Goal: Task Accomplishment & Management: Manage account settings

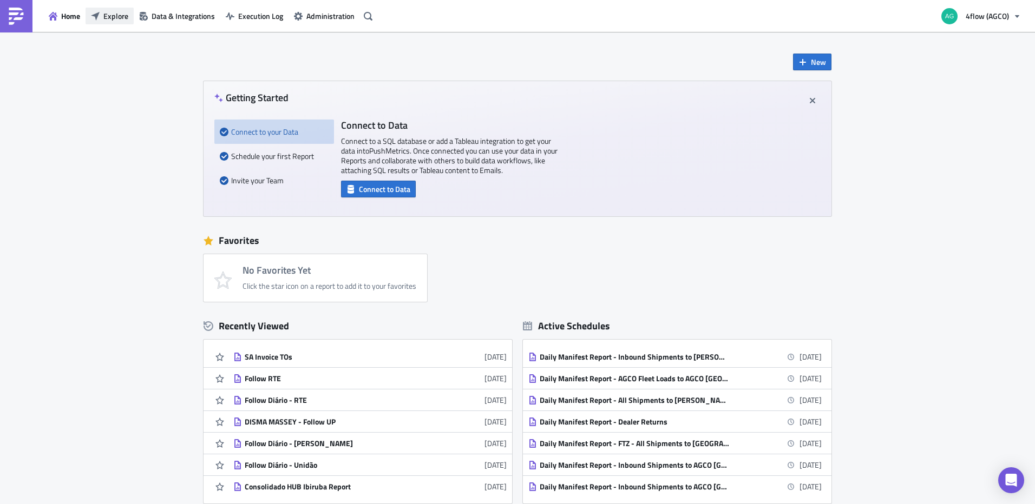
click at [128, 21] on button "Explore" at bounding box center [110, 16] width 48 height 17
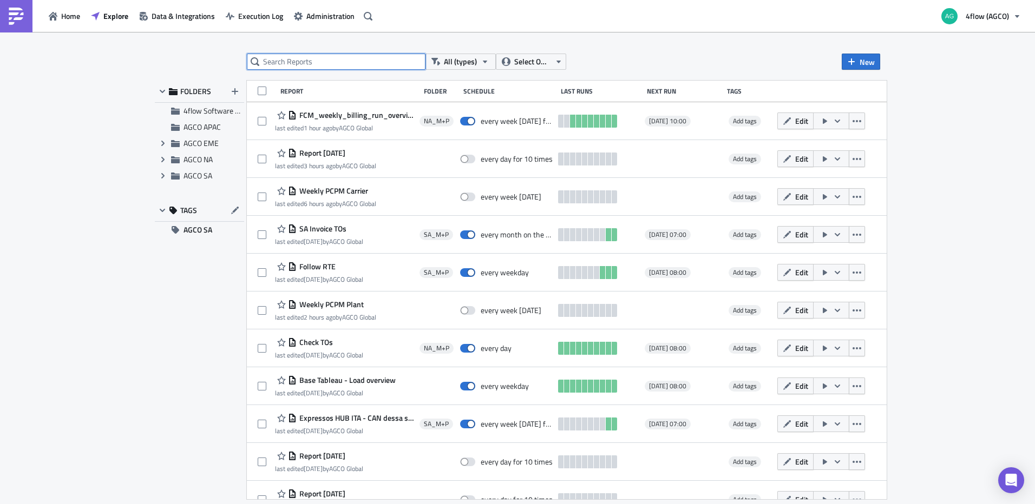
click at [316, 64] on input "text" at bounding box center [336, 62] width 179 height 16
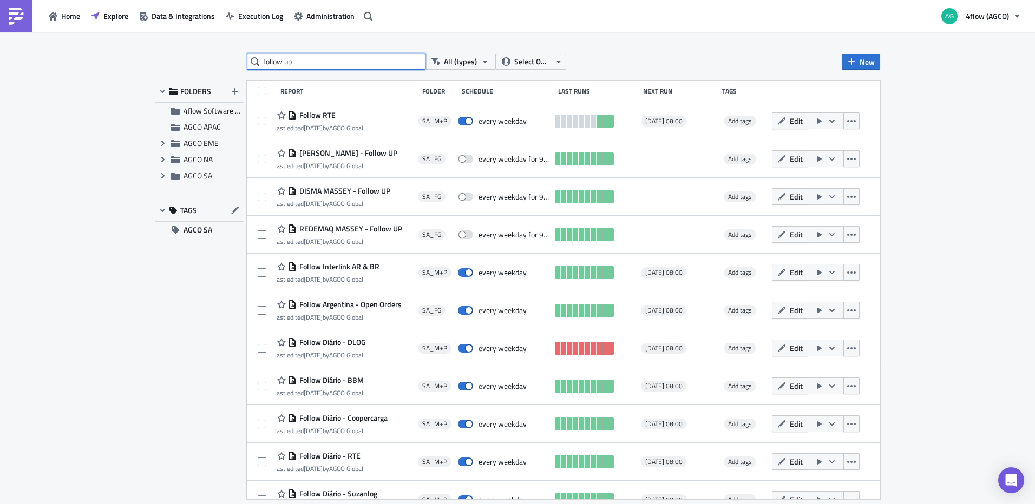
type input "follow up"
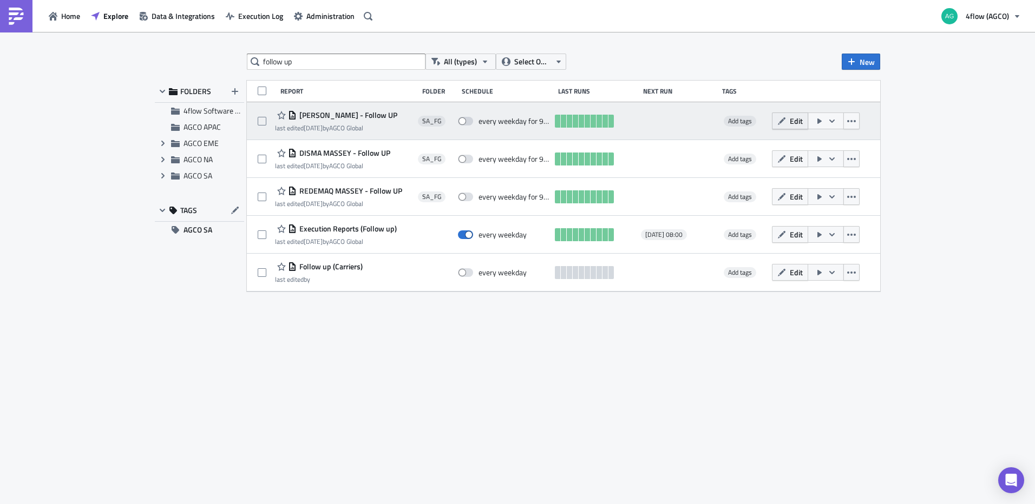
click at [789, 122] on button "Edit" at bounding box center [790, 121] width 36 height 17
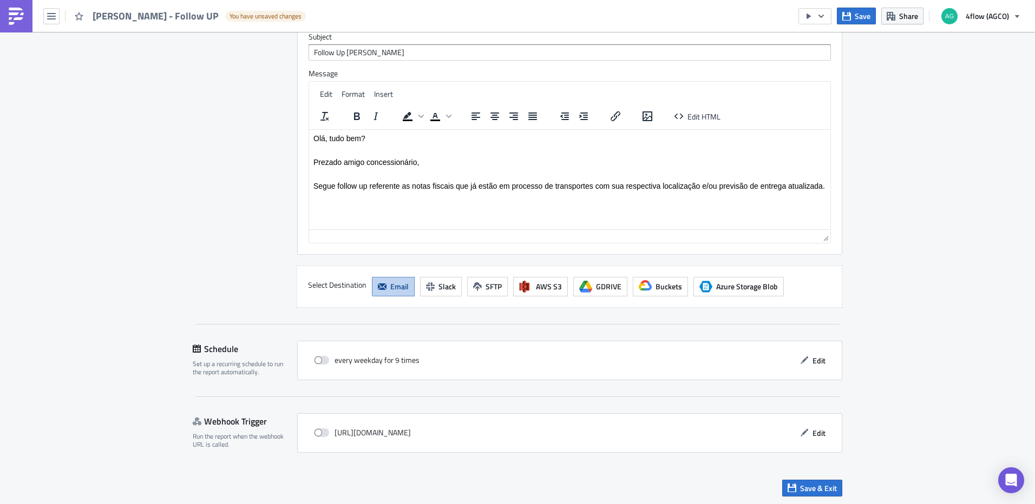
scroll to position [916, 0]
click at [795, 355] on button "Edit" at bounding box center [813, 359] width 36 height 17
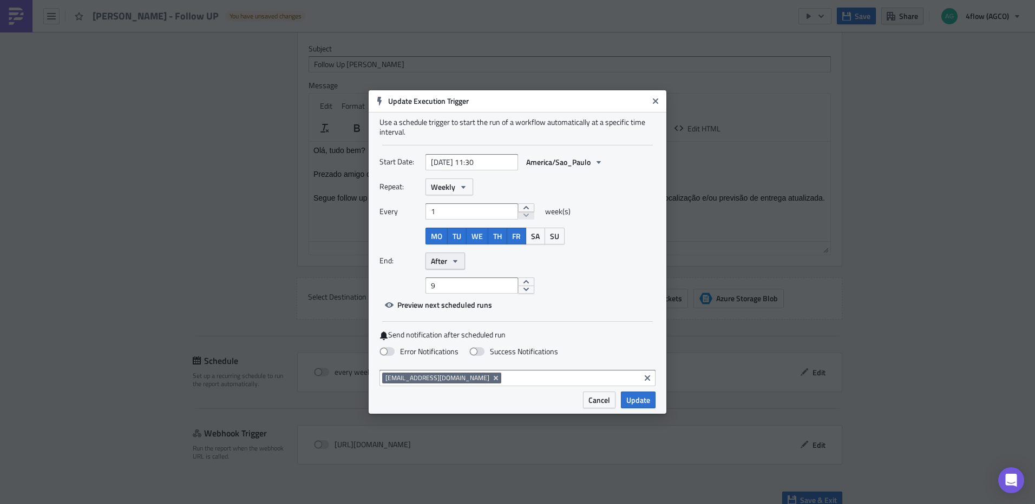
click at [455, 260] on icon "button" at bounding box center [455, 261] width 4 height 3
click at [454, 273] on link "Never" at bounding box center [476, 280] width 97 height 16
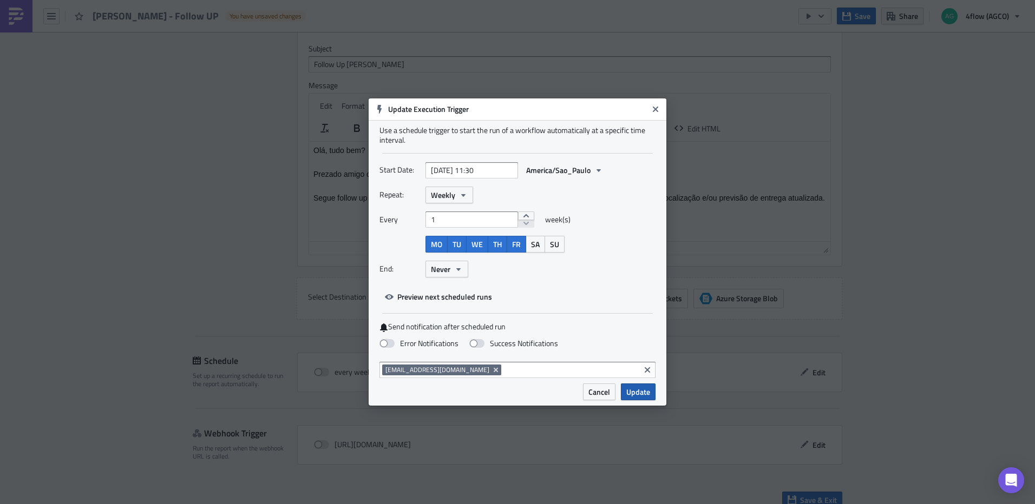
click at [637, 399] on button "Update" at bounding box center [638, 392] width 35 height 17
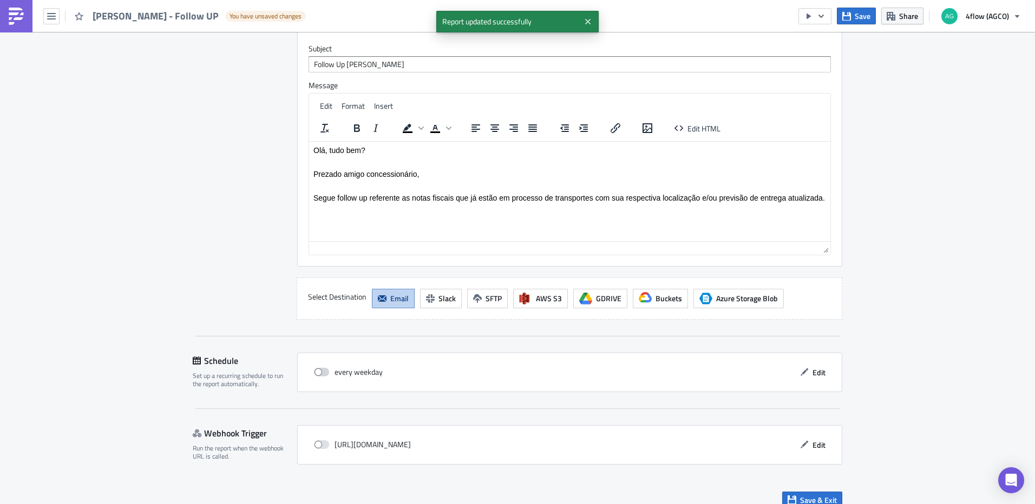
click at [329, 367] on label at bounding box center [324, 372] width 21 height 10
click at [323, 369] on input "checkbox" at bounding box center [319, 372] width 7 height 7
checkbox input "true"
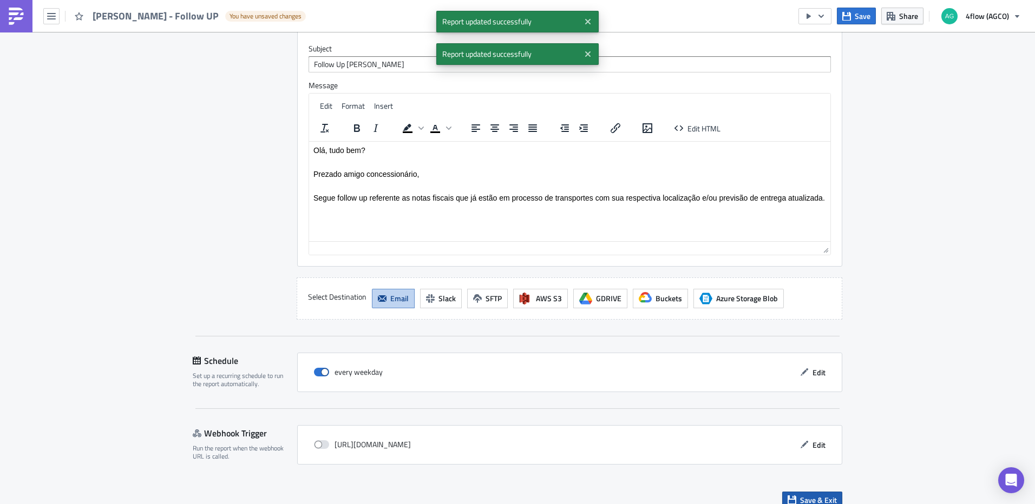
click at [796, 492] on button "Save & Exit" at bounding box center [812, 500] width 60 height 17
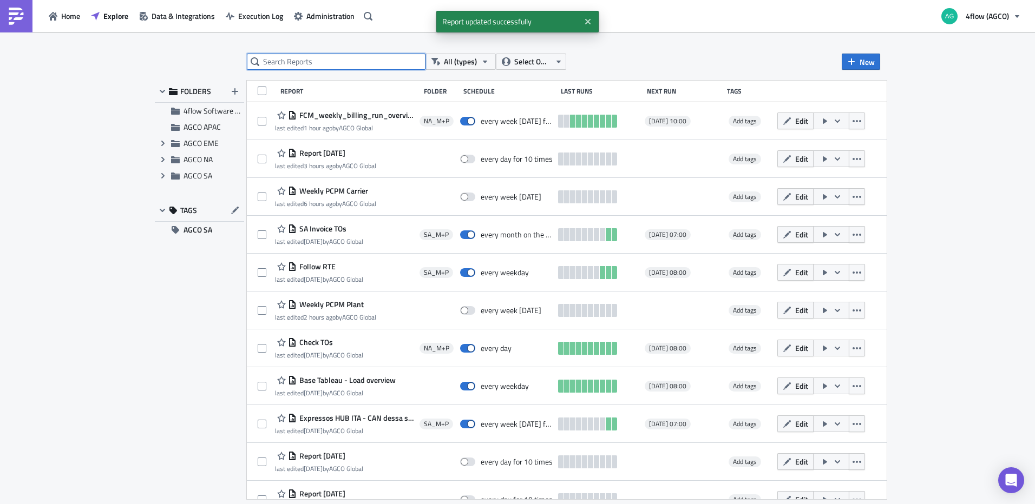
click at [320, 65] on input "text" at bounding box center [336, 62] width 179 height 16
type input "follow up"
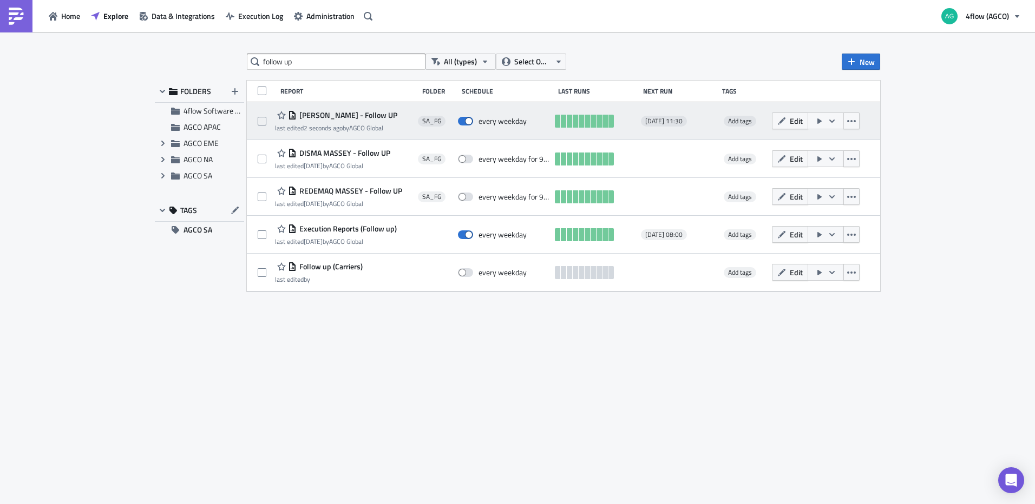
click at [829, 121] on icon "button" at bounding box center [832, 121] width 9 height 9
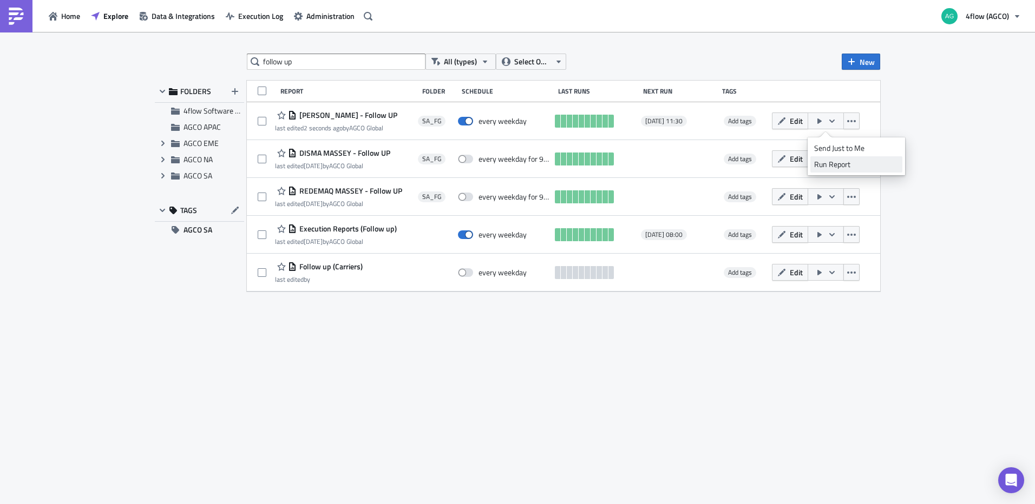
click at [827, 166] on div "Run Report" at bounding box center [856, 164] width 84 height 11
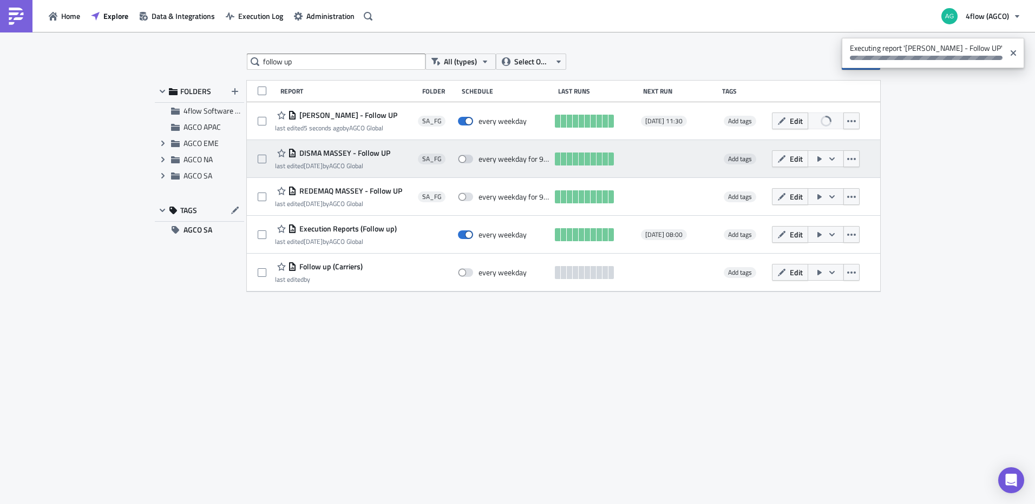
click at [351, 152] on span "DISMA MASSEY - Follow UP" at bounding box center [344, 153] width 94 height 10
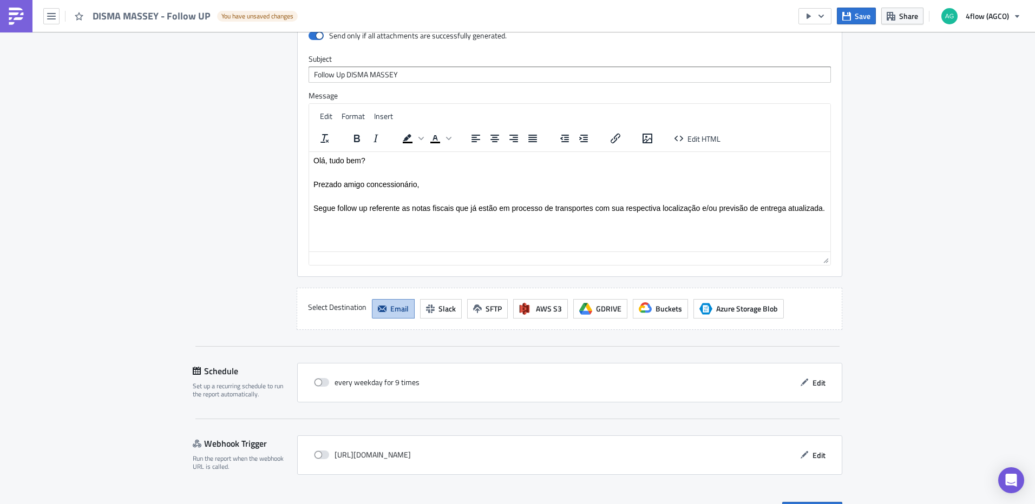
scroll to position [916, 0]
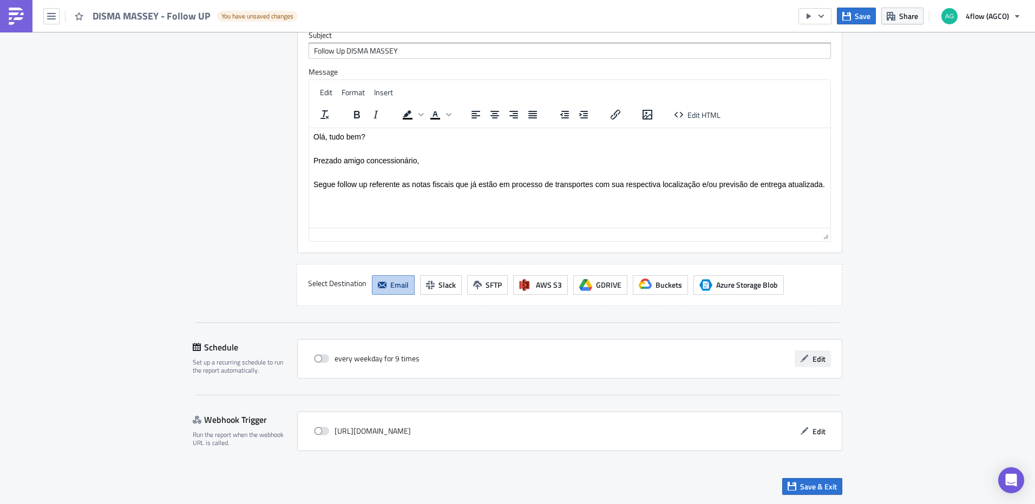
click at [813, 364] on span "Edit" at bounding box center [818, 358] width 13 height 11
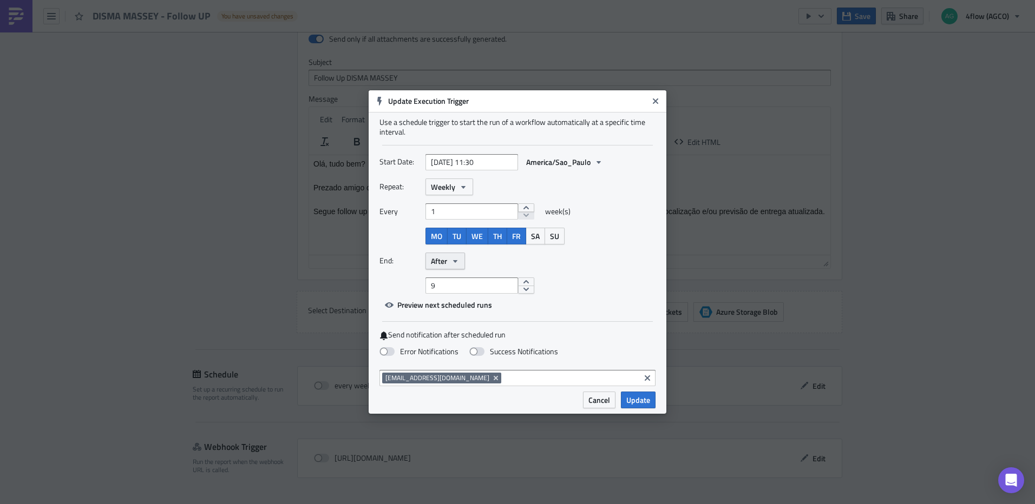
click at [461, 262] on button "After" at bounding box center [445, 261] width 40 height 17
click at [461, 277] on div "Never" at bounding box center [477, 280] width 90 height 11
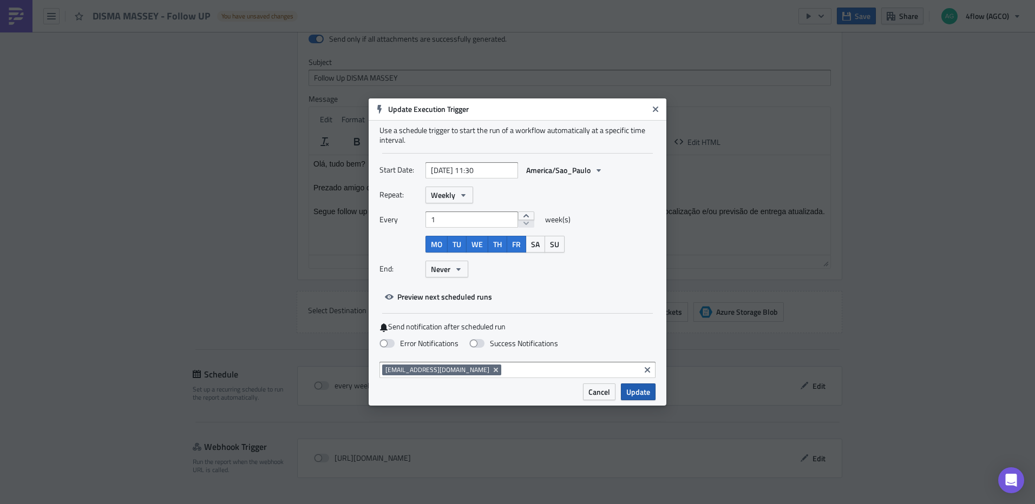
click at [634, 390] on span "Update" at bounding box center [638, 391] width 24 height 11
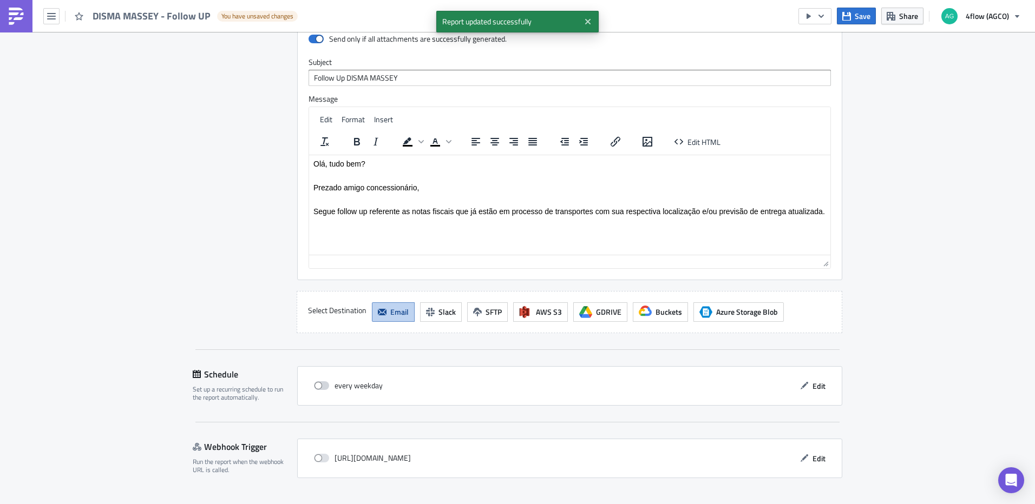
click at [322, 382] on span at bounding box center [321, 386] width 15 height 9
click at [322, 383] on input "checkbox" at bounding box center [319, 386] width 7 height 7
checkbox input "true"
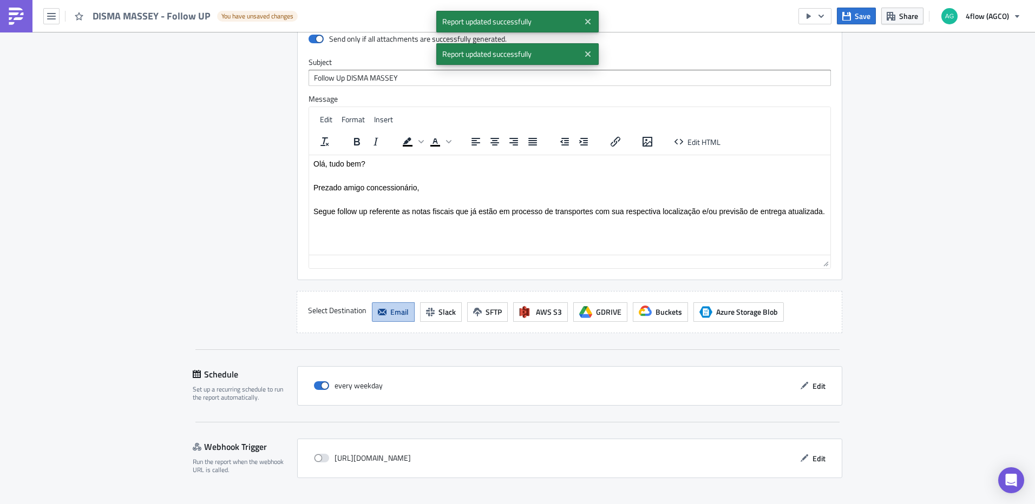
click at [798, 366] on div "every weekday Edit" at bounding box center [569, 386] width 545 height 40
click at [800, 382] on icon "button" at bounding box center [804, 386] width 9 height 9
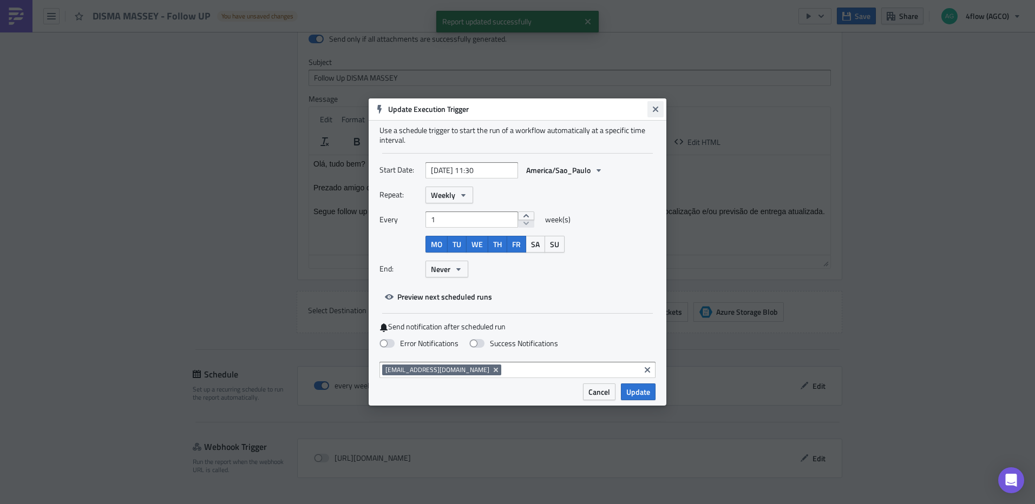
click at [655, 105] on icon "Close" at bounding box center [655, 109] width 9 height 9
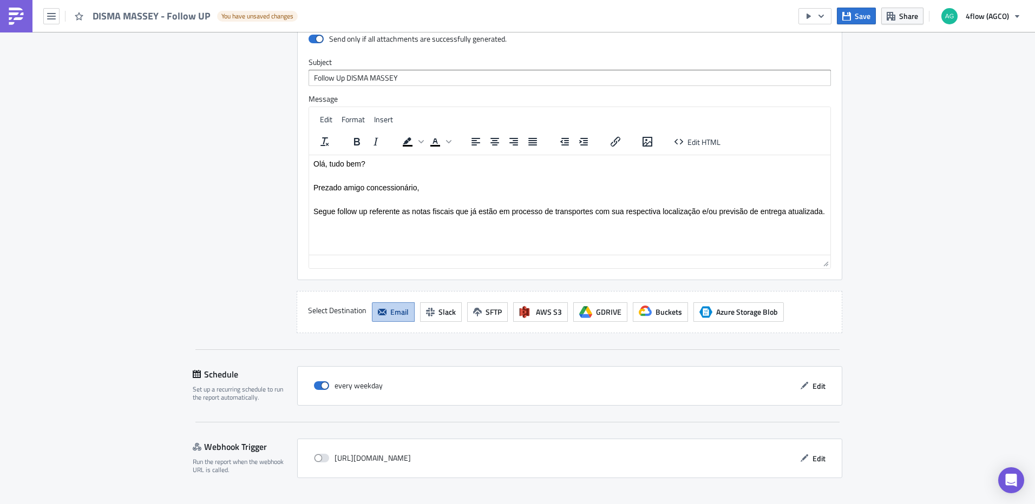
click at [805, 504] on button "Save & Exit" at bounding box center [812, 514] width 60 height 17
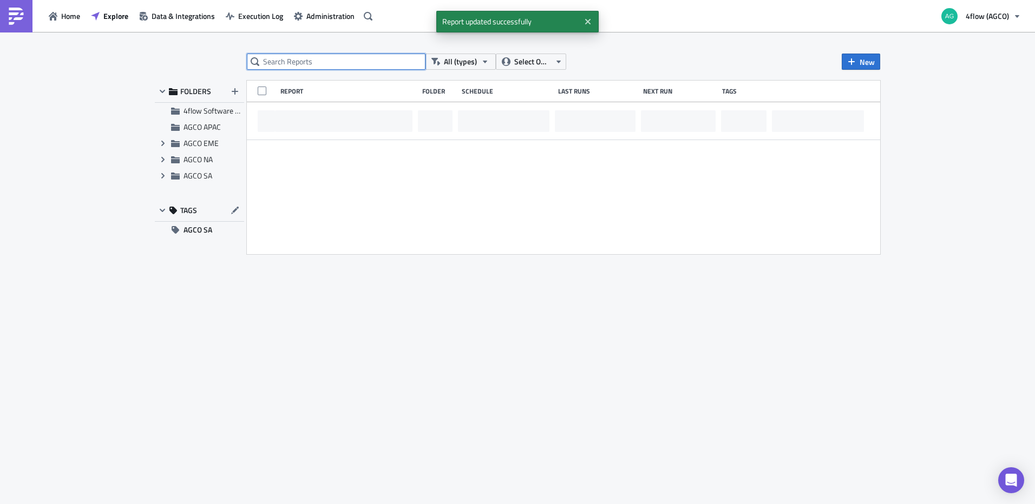
click at [326, 60] on input "text" at bounding box center [336, 62] width 179 height 16
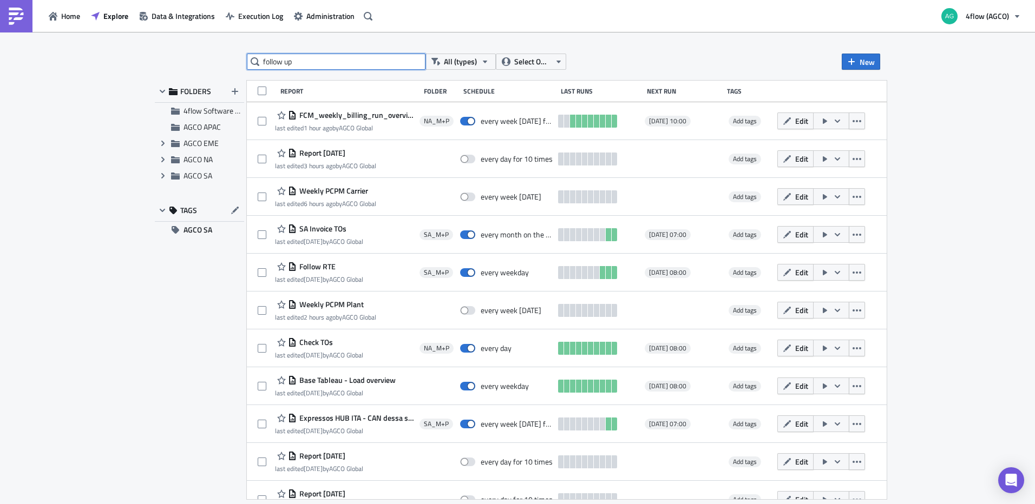
type input "follow up"
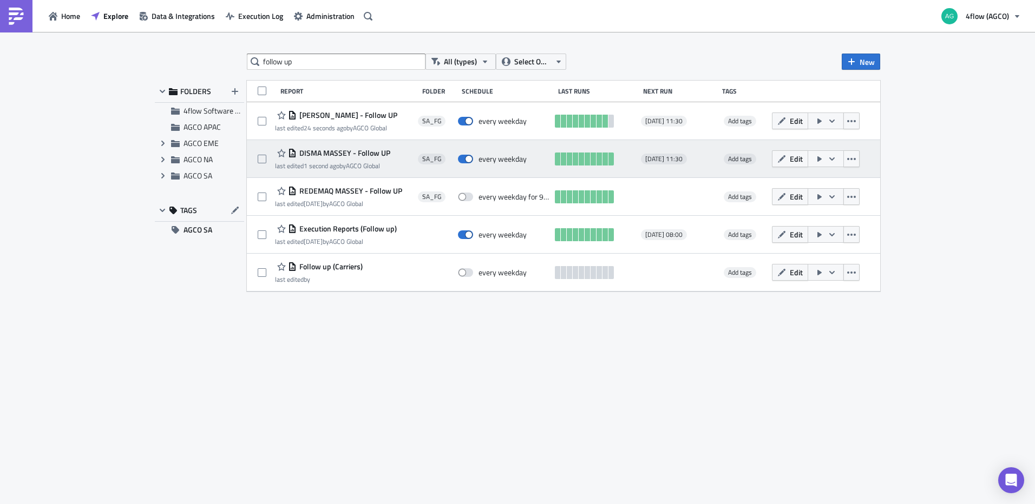
click at [833, 161] on icon "button" at bounding box center [832, 159] width 9 height 9
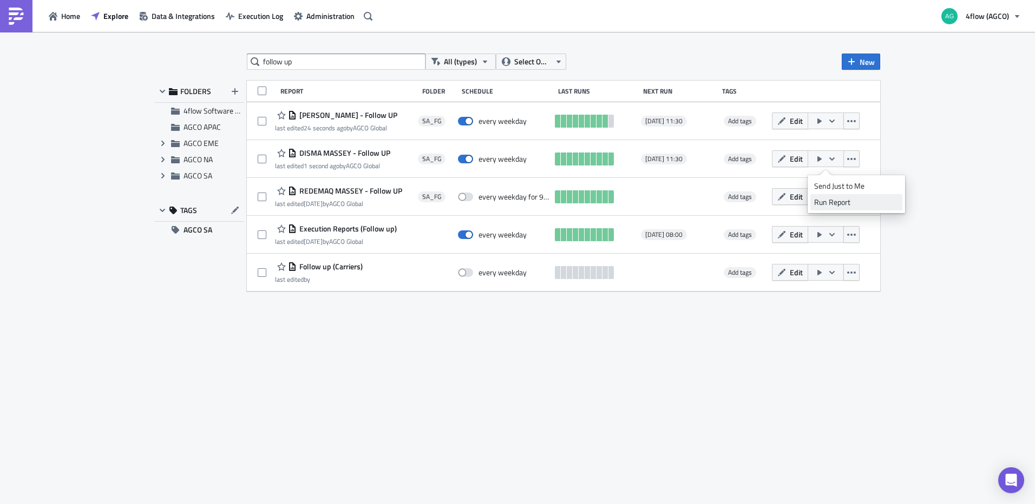
click at [835, 201] on div "Run Report" at bounding box center [856, 202] width 84 height 11
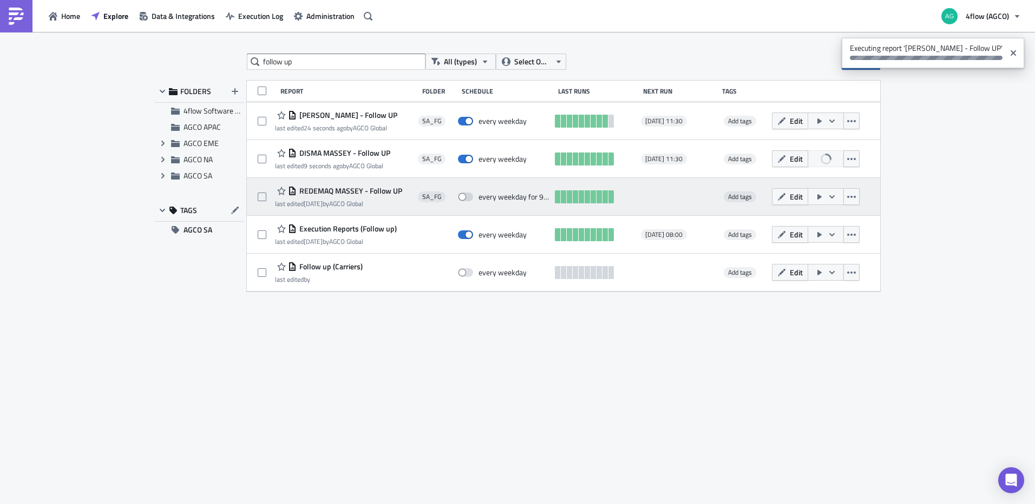
click at [359, 192] on span "REDEMAQ MASSEY - Follow UP" at bounding box center [350, 191] width 106 height 10
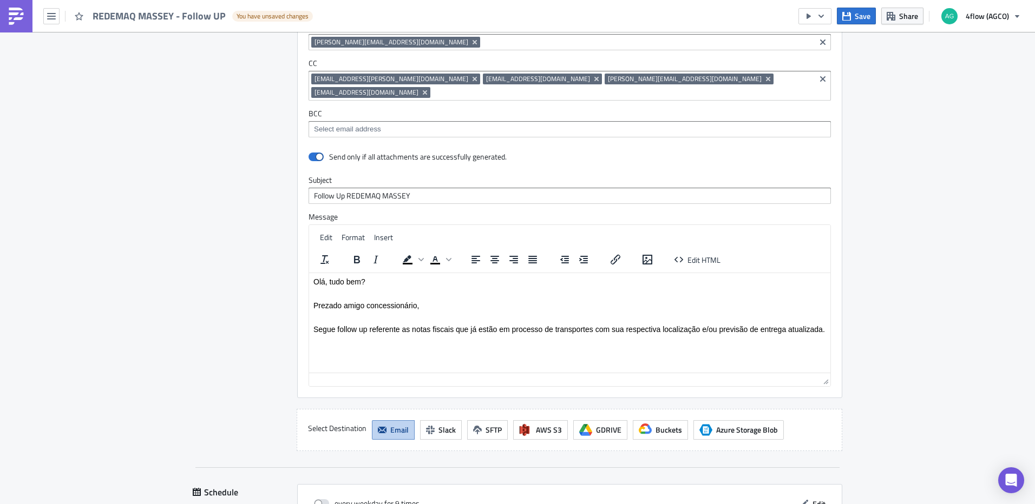
scroll to position [916, 0]
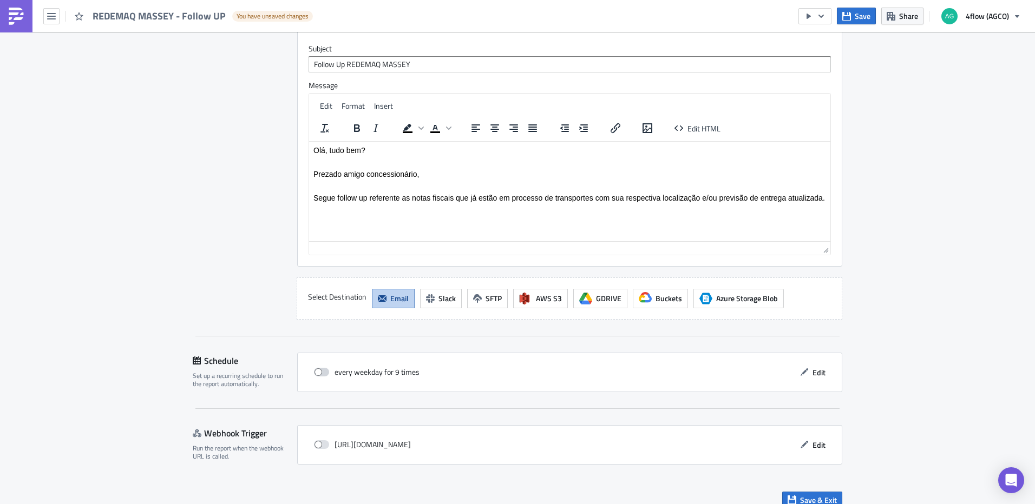
click at [317, 368] on span at bounding box center [321, 372] width 15 height 9
click at [317, 369] on input "checkbox" at bounding box center [319, 372] width 7 height 7
checkbox input "true"
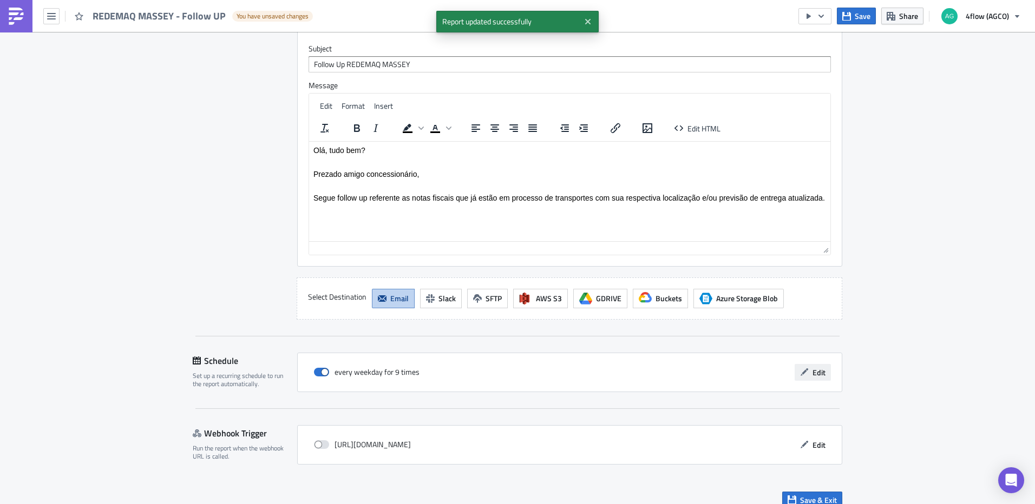
click at [815, 367] on span "Edit" at bounding box center [818, 372] width 13 height 11
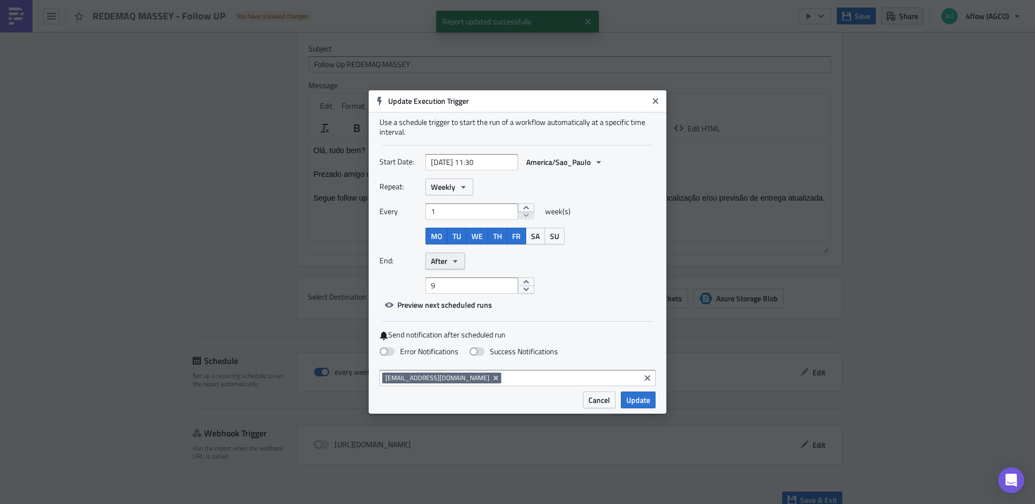
click at [454, 261] on icon "button" at bounding box center [455, 261] width 4 height 3
click at [449, 278] on div "Never" at bounding box center [477, 280] width 90 height 11
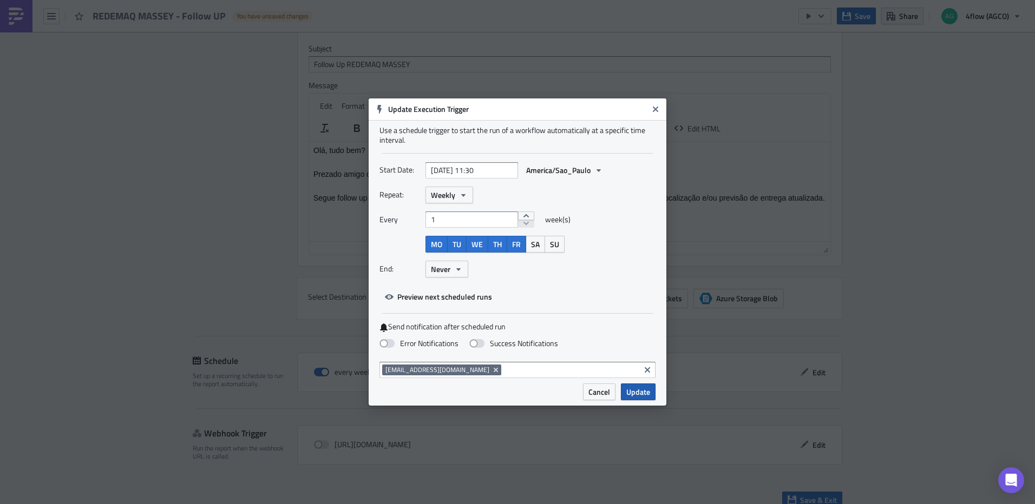
click at [647, 391] on span "Update" at bounding box center [638, 391] width 24 height 11
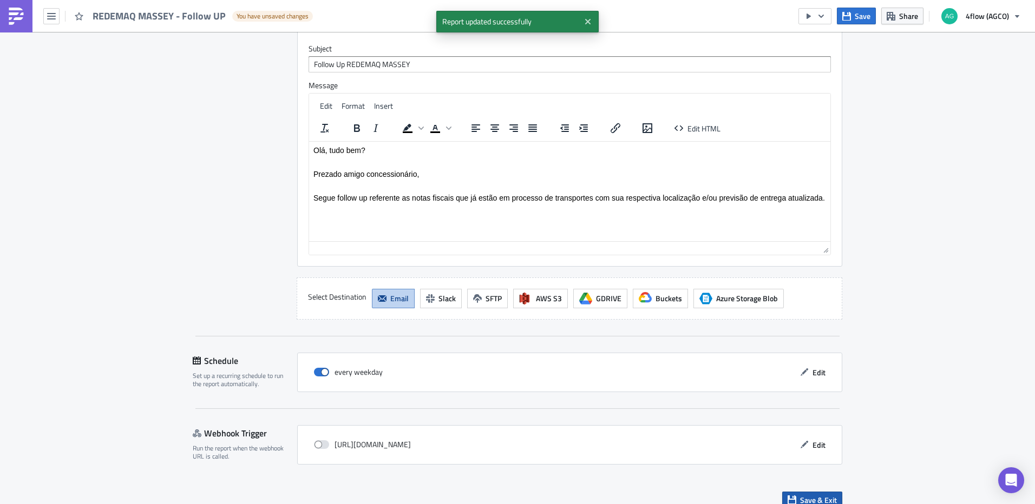
click at [817, 495] on span "Save & Exit" at bounding box center [818, 500] width 37 height 11
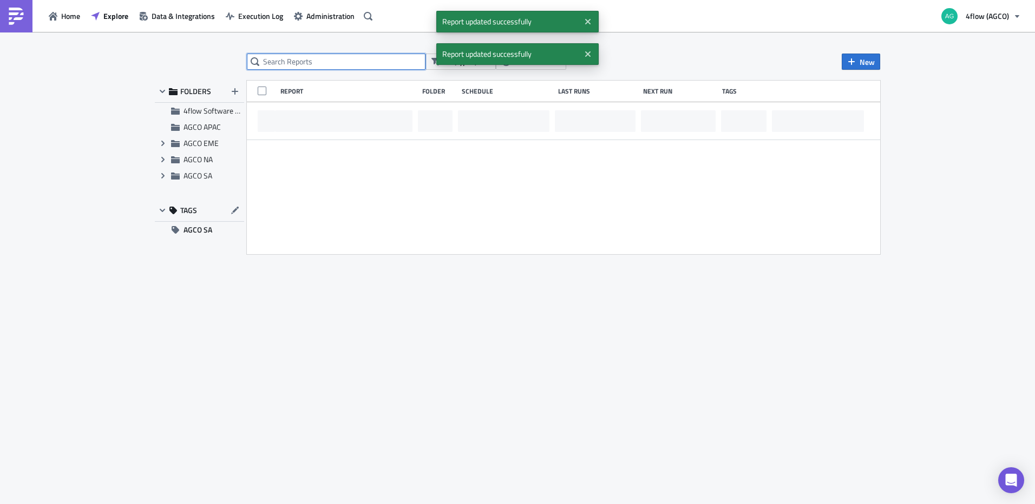
click at [322, 59] on input "text" at bounding box center [336, 62] width 179 height 16
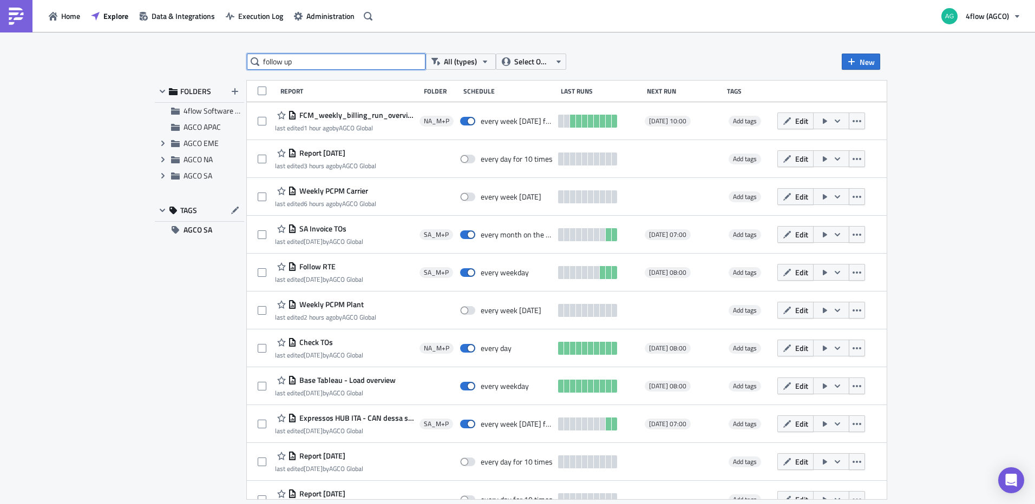
type input "follow up"
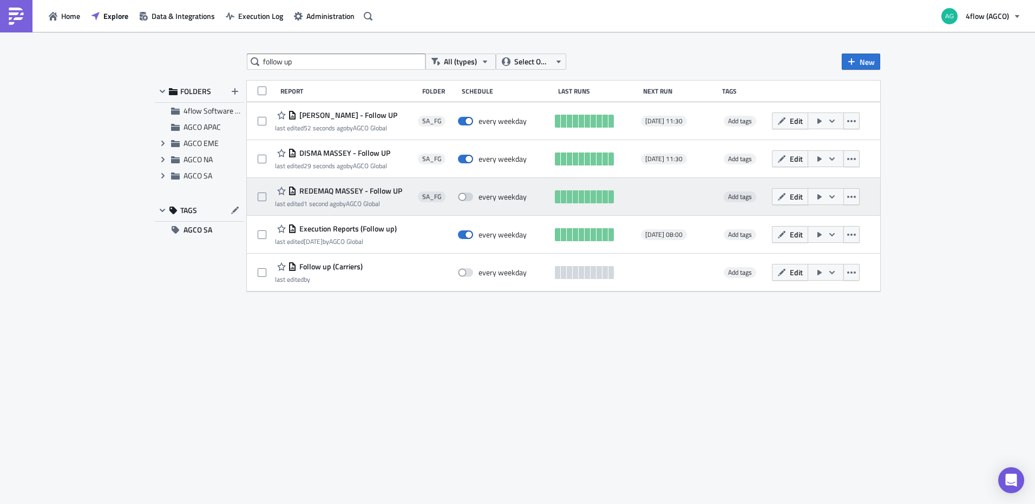
click at [823, 196] on icon "button" at bounding box center [819, 197] width 9 height 9
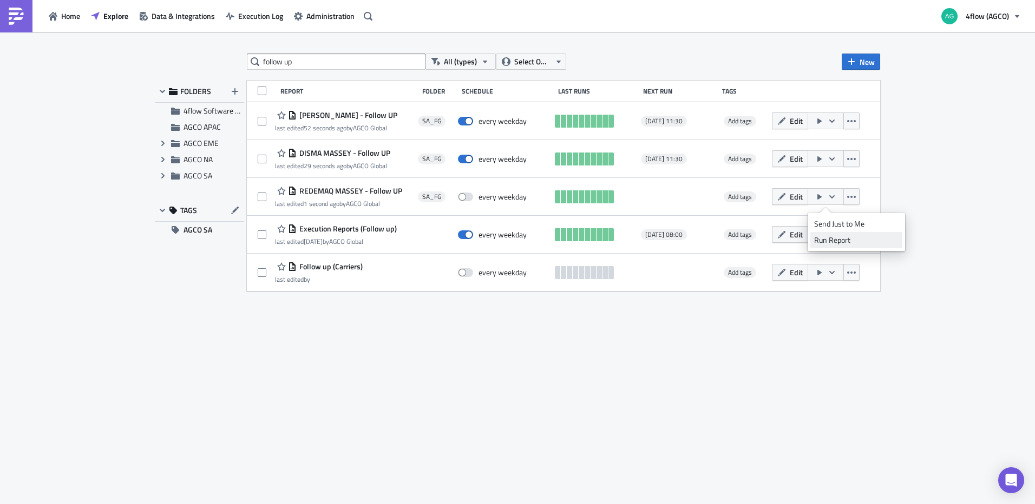
click at [834, 241] on div "Run Report" at bounding box center [856, 240] width 84 height 11
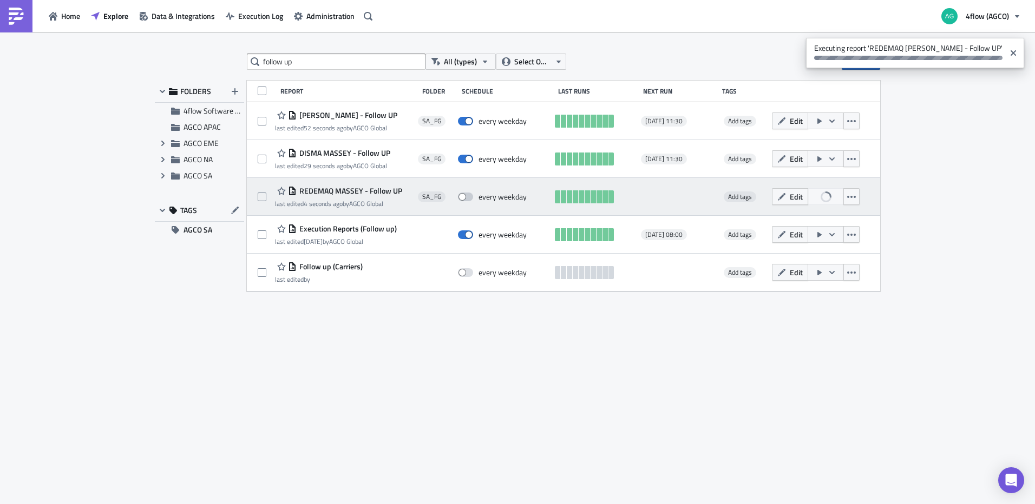
click at [465, 198] on span at bounding box center [465, 197] width 15 height 9
click at [465, 198] on input "checkbox" at bounding box center [463, 197] width 7 height 7
checkbox input "true"
